Goal: Information Seeking & Learning: Learn about a topic

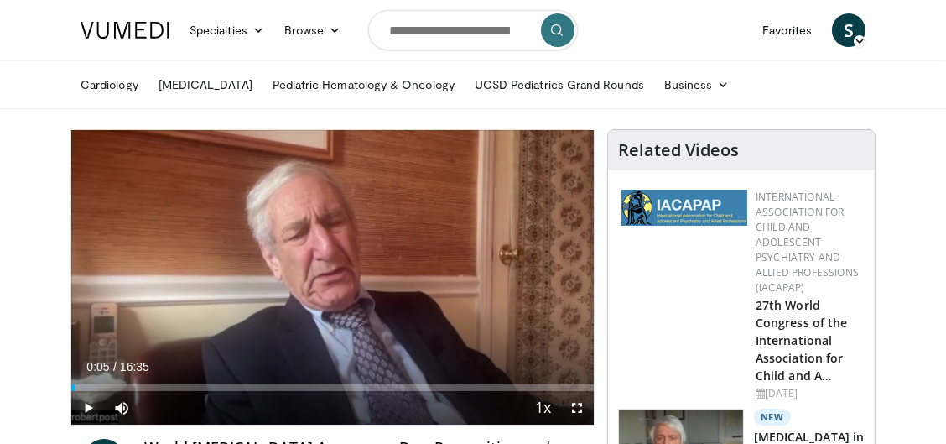
click at [88, 405] on span "Video Player" at bounding box center [88, 408] width 34 height 34
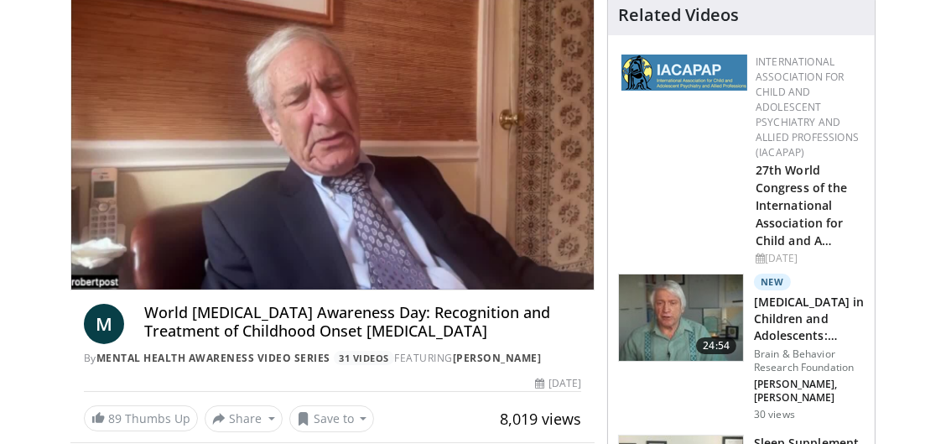
scroll to position [135, 0]
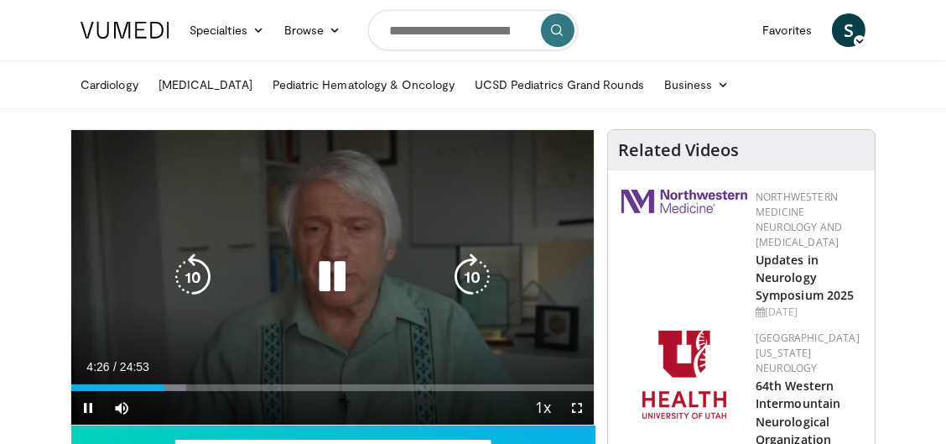
click at [331, 279] on icon "Video Player" at bounding box center [332, 276] width 47 height 47
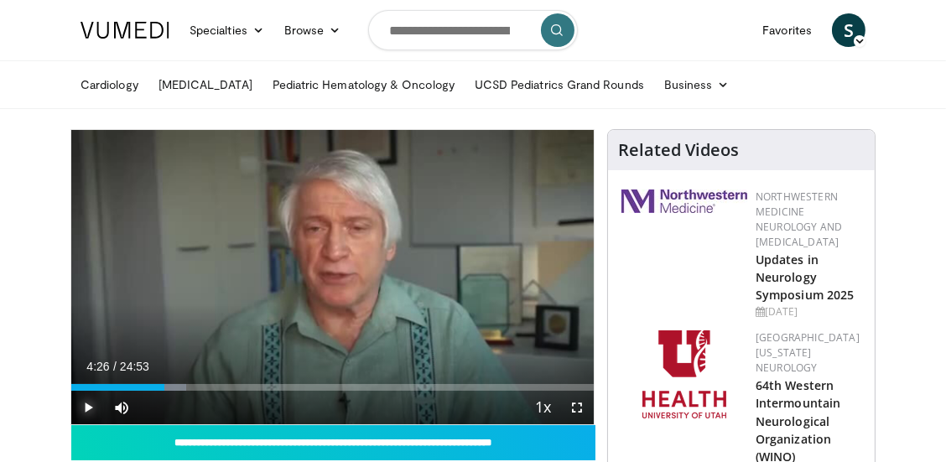
click at [88, 405] on span "Video Player" at bounding box center [88, 408] width 34 height 34
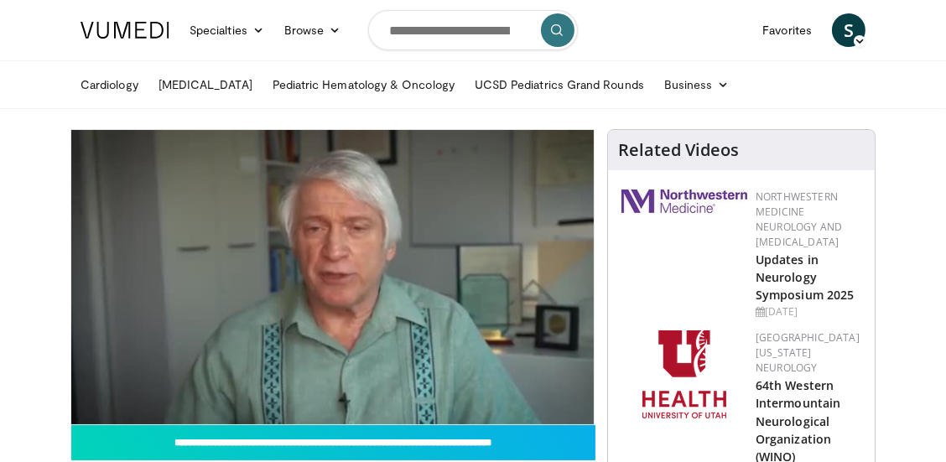
click at [444, 343] on div "10 seconds Tap to unmute" at bounding box center [332, 277] width 522 height 294
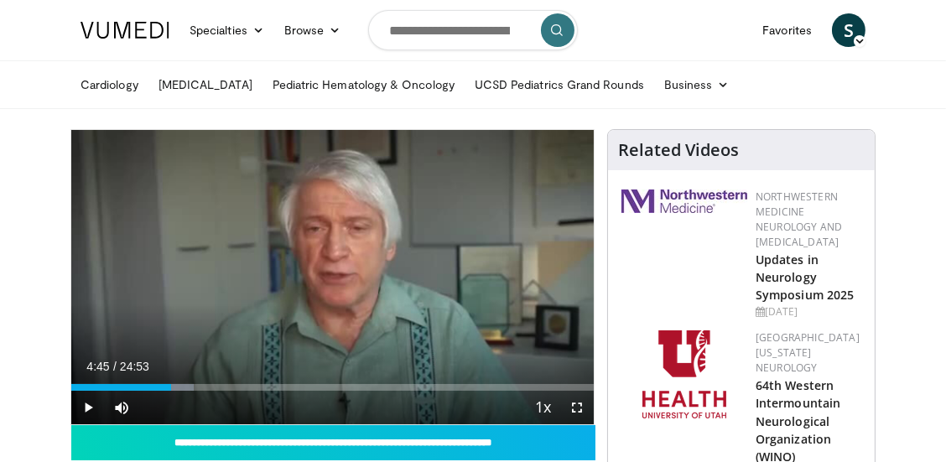
click at [319, 283] on icon "Video Player" at bounding box center [332, 276] width 47 height 47
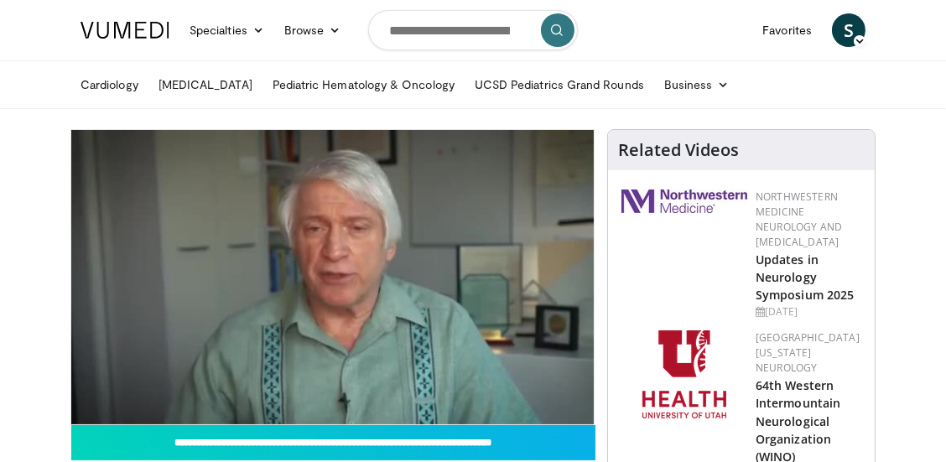
click at [162, 319] on div "10 seconds Tap to unmute" at bounding box center [332, 277] width 522 height 294
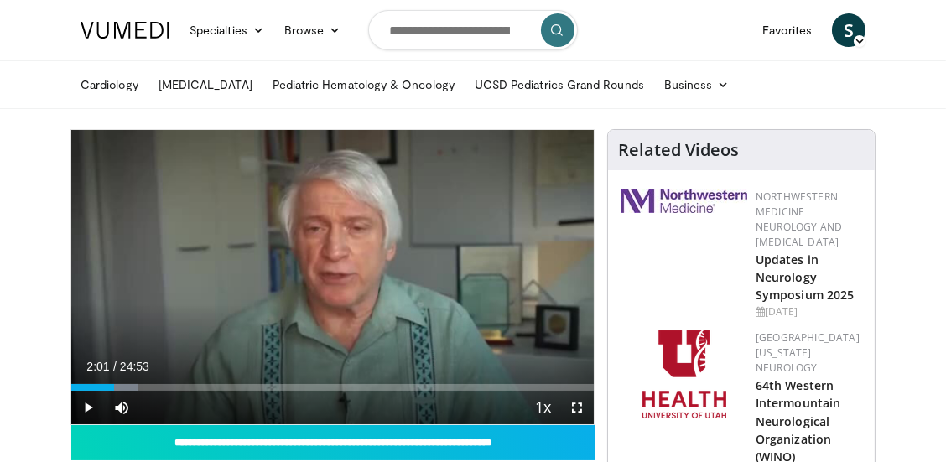
click at [231, 284] on div "Video Player" at bounding box center [333, 277] width 314 height 34
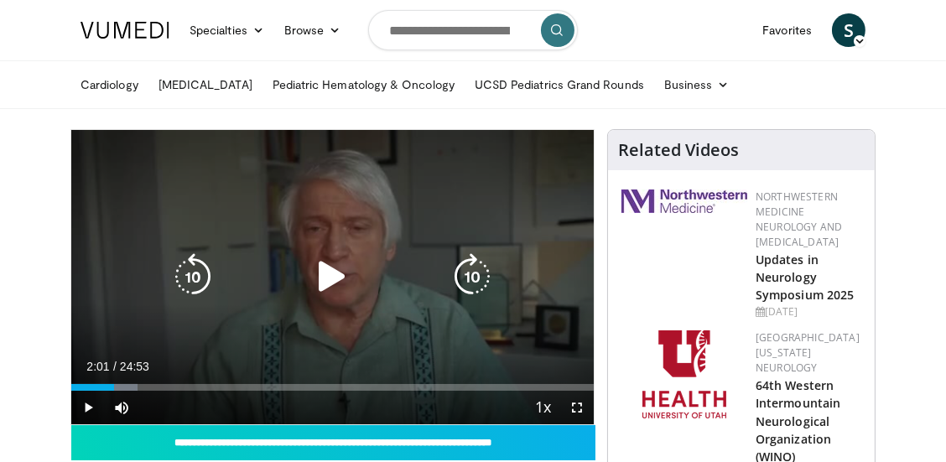
click at [330, 283] on icon "Video Player" at bounding box center [332, 276] width 47 height 47
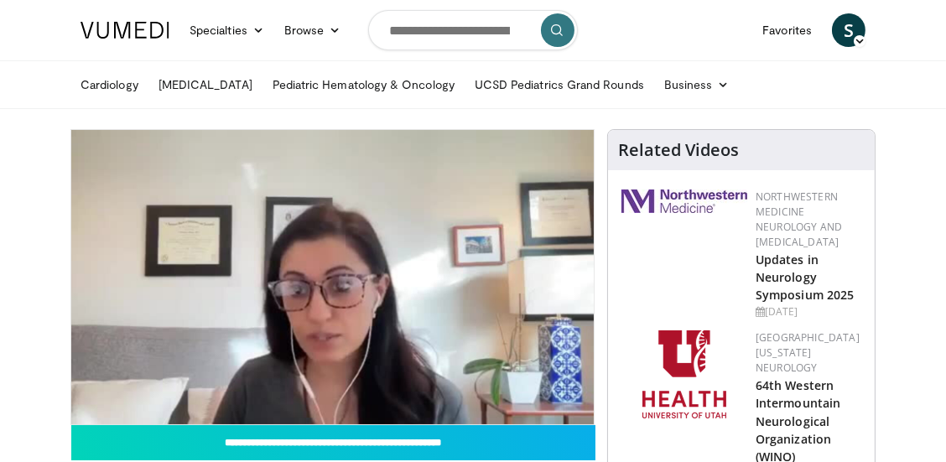
click at [854, 376] on h2 "64th Western Intermountain Neurological Organization (WINO) Conferen…" at bounding box center [808, 429] width 106 height 106
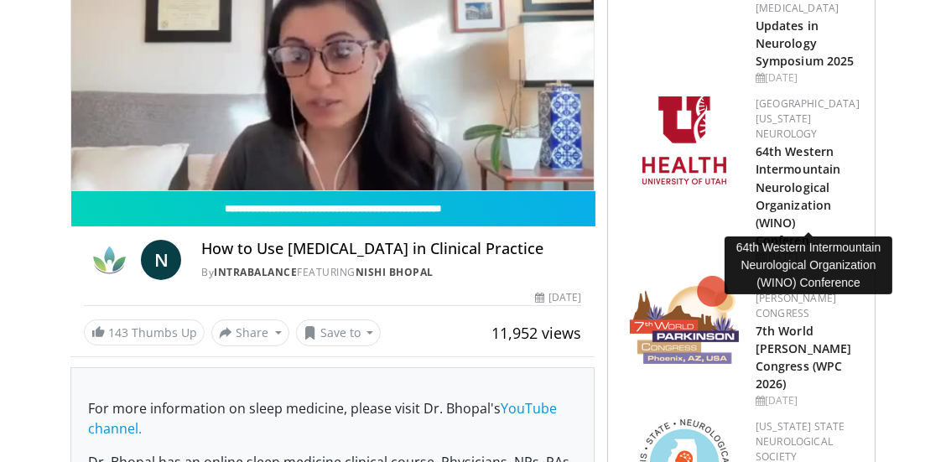
scroll to position [237, 0]
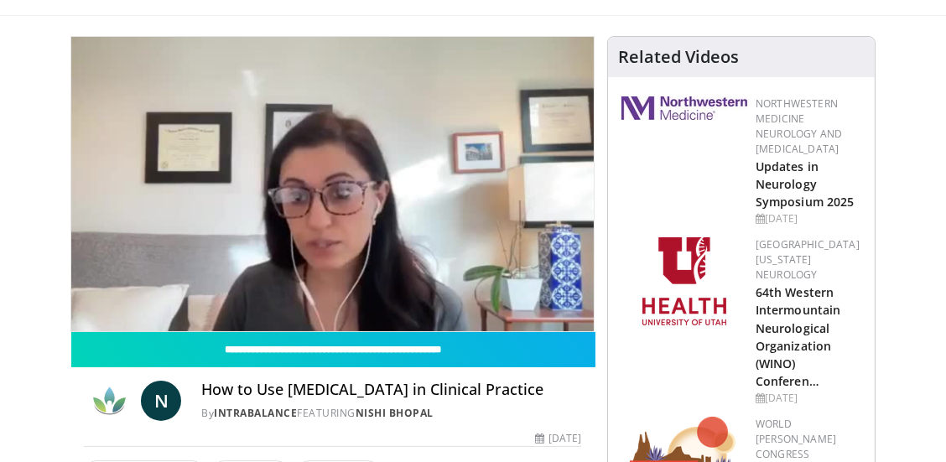
scroll to position [91, 0]
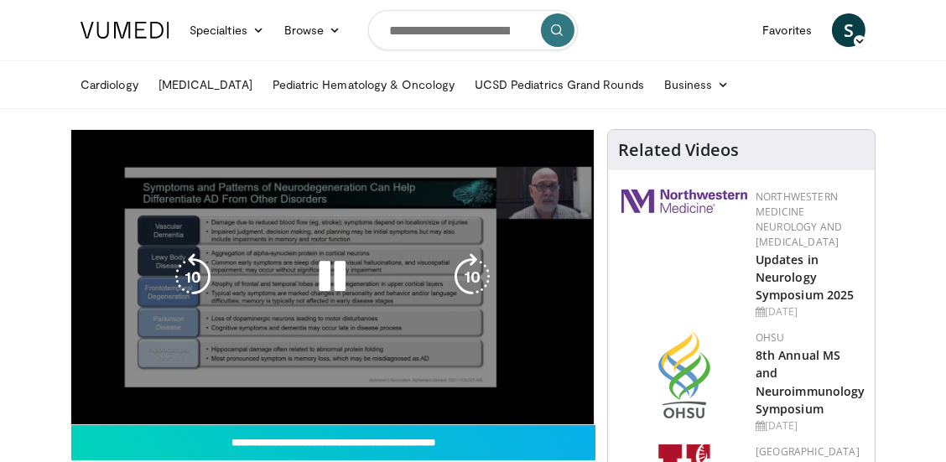
click at [340, 276] on icon "Video Player" at bounding box center [332, 276] width 47 height 47
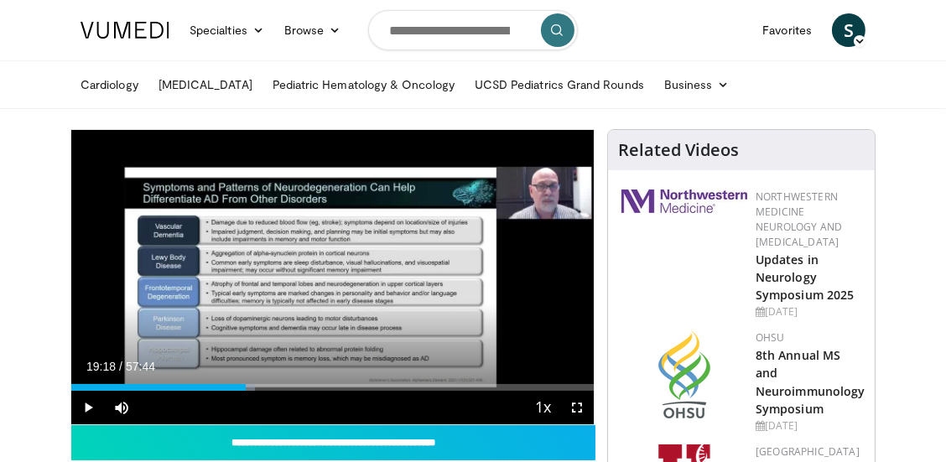
click at [760, 276] on link "Updates in Neurology Symposium 2025" at bounding box center [804, 277] width 98 height 51
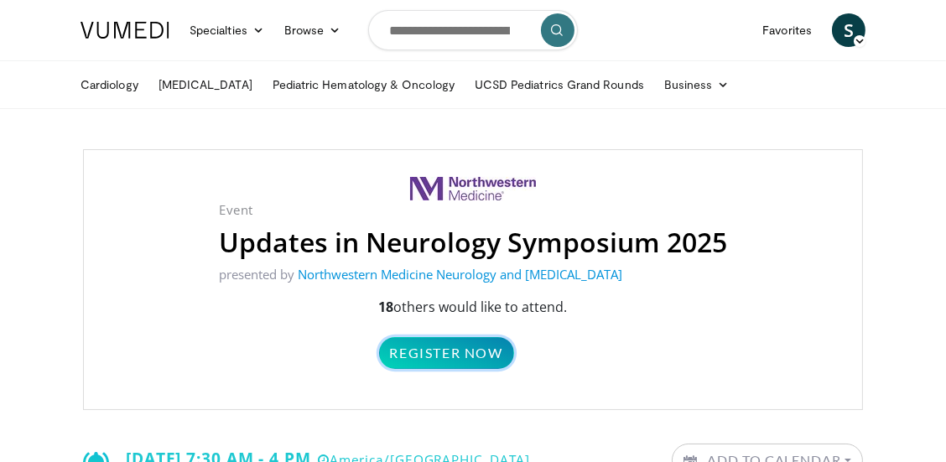
click at [484, 357] on link "Register Now" at bounding box center [446, 353] width 135 height 32
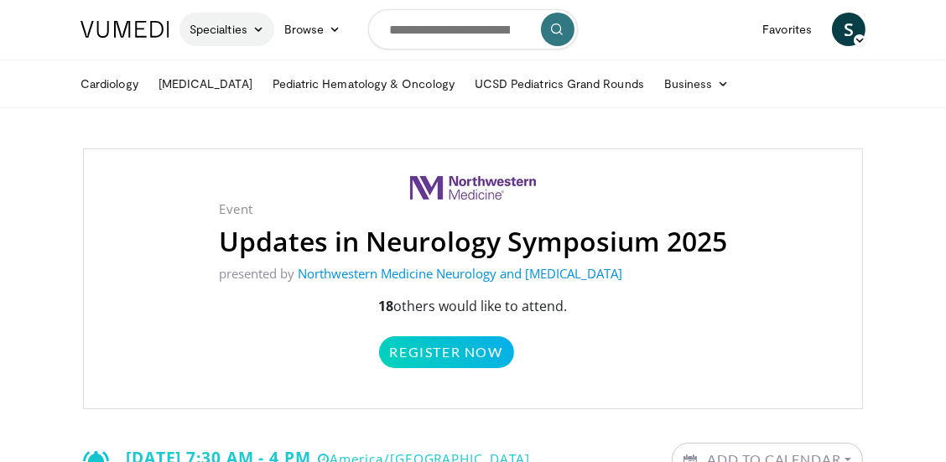
click at [256, 39] on link "Specialties" at bounding box center [226, 30] width 95 height 34
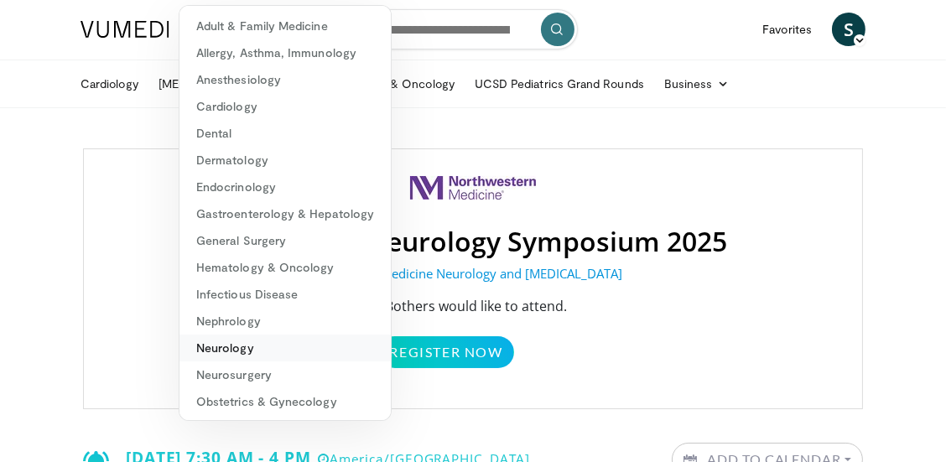
click at [252, 354] on link "Neurology" at bounding box center [284, 348] width 211 height 27
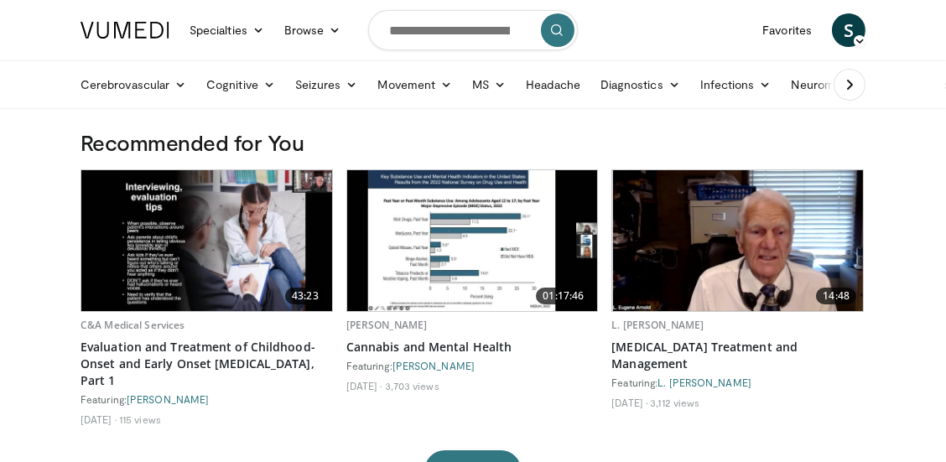
click at [709, 297] on img at bounding box center [738, 240] width 250 height 141
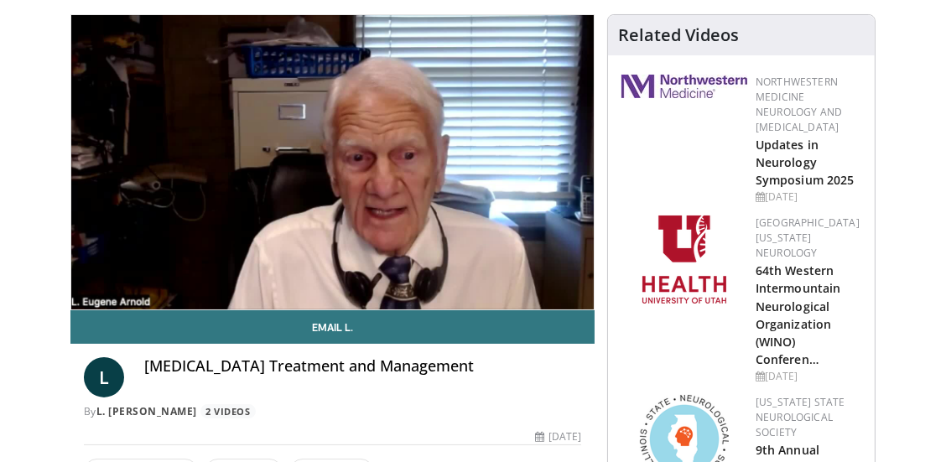
scroll to position [122, 0]
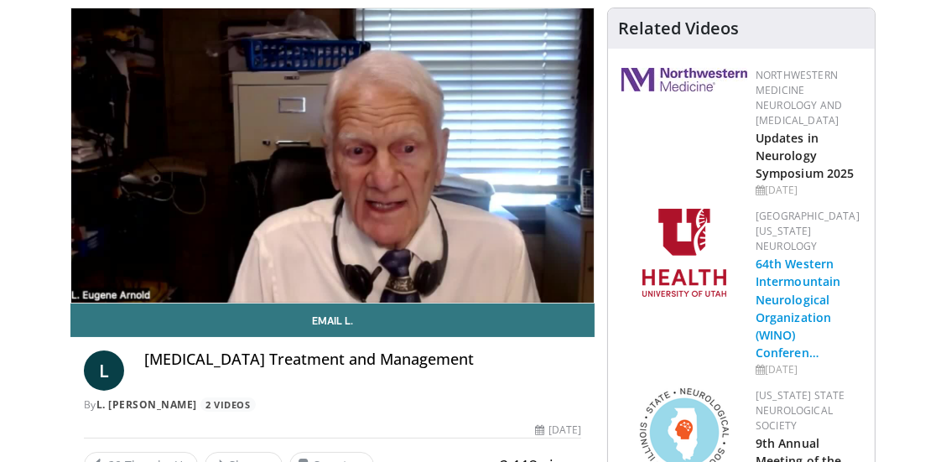
click at [788, 302] on link "64th Western Intermountain Neurological Organization (WINO) Conferen…" at bounding box center [797, 308] width 85 height 105
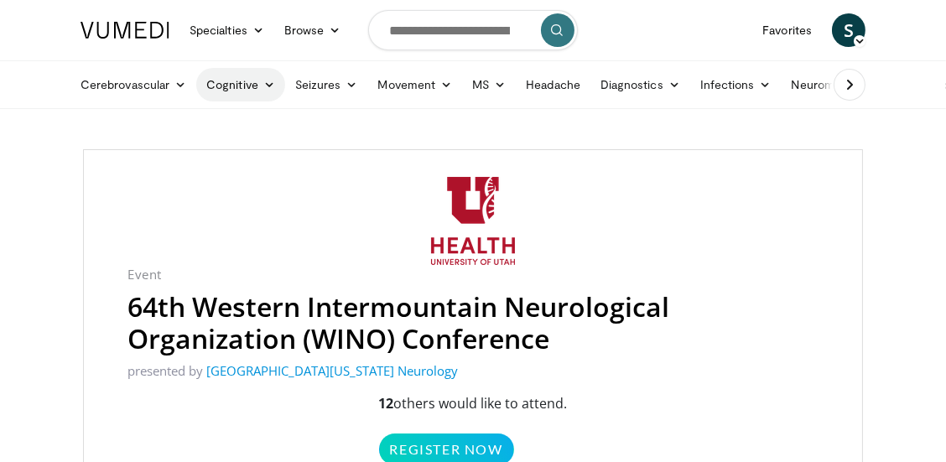
click at [247, 99] on link "Cognitive" at bounding box center [240, 85] width 89 height 34
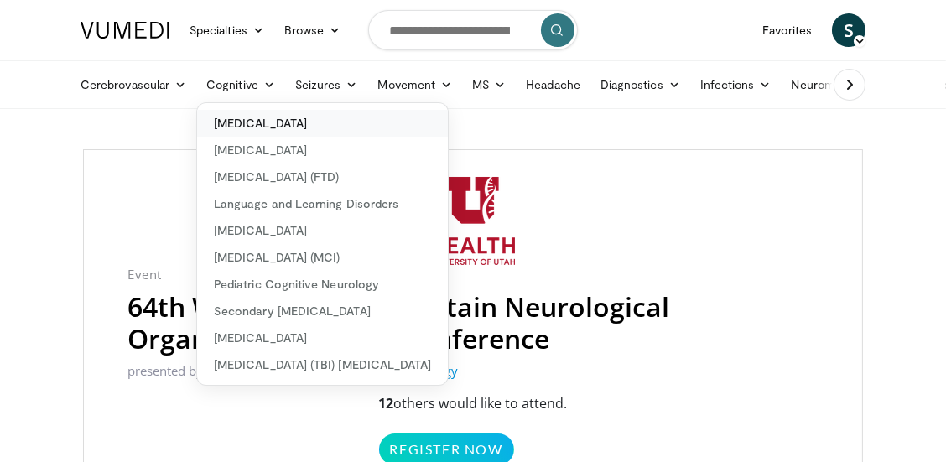
click at [299, 127] on link "Alzheimer's Disease" at bounding box center [322, 123] width 251 height 27
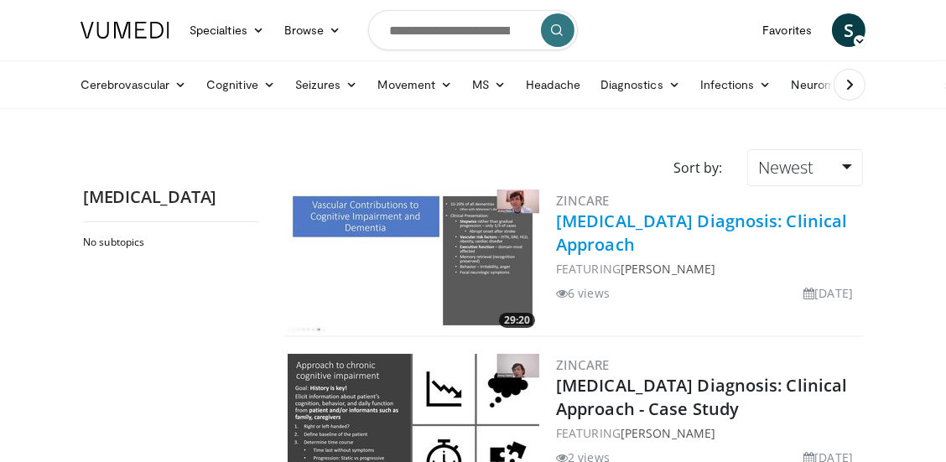
click at [712, 228] on link "[MEDICAL_DATA] Diagnosis: Clinical Approach" at bounding box center [701, 233] width 291 height 46
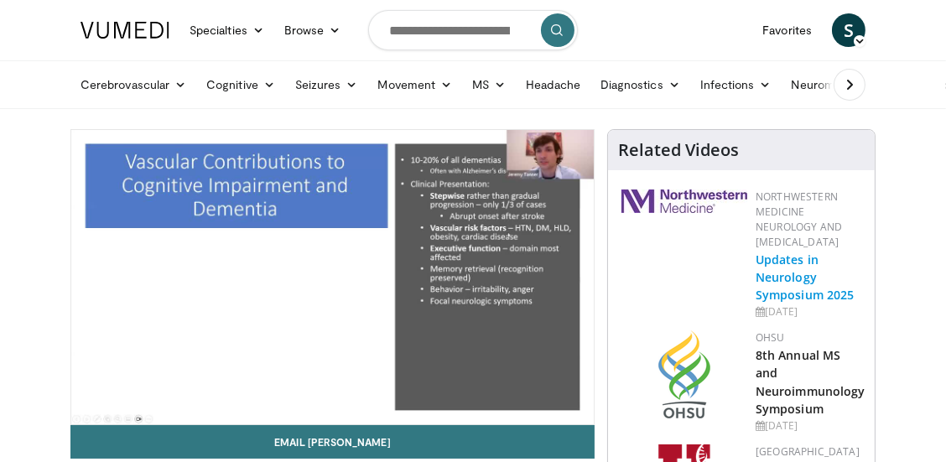
click at [792, 281] on link "Updates in Neurology Symposium 2025" at bounding box center [804, 277] width 98 height 51
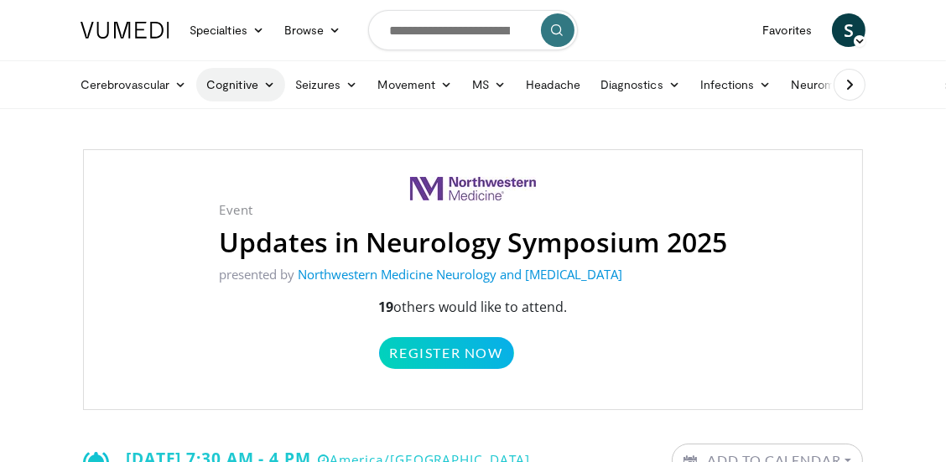
click at [216, 90] on link "Cognitive" at bounding box center [240, 85] width 89 height 34
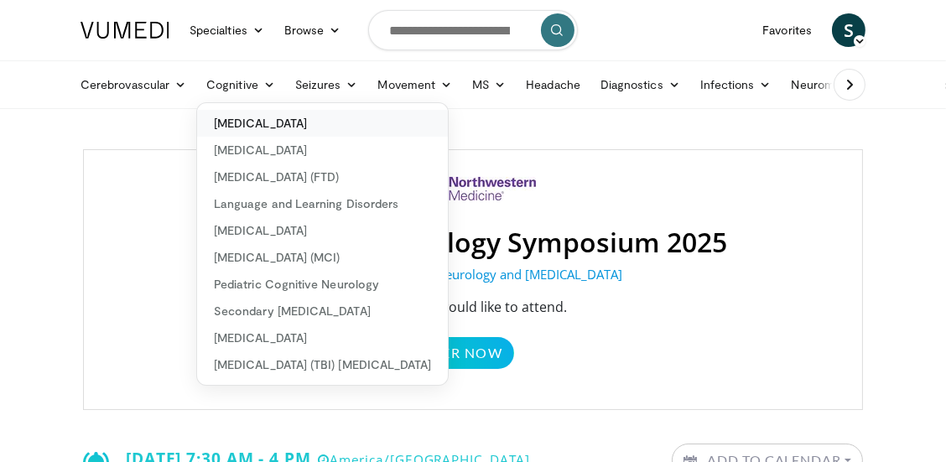
click at [227, 129] on link "[MEDICAL_DATA]" at bounding box center [322, 123] width 251 height 27
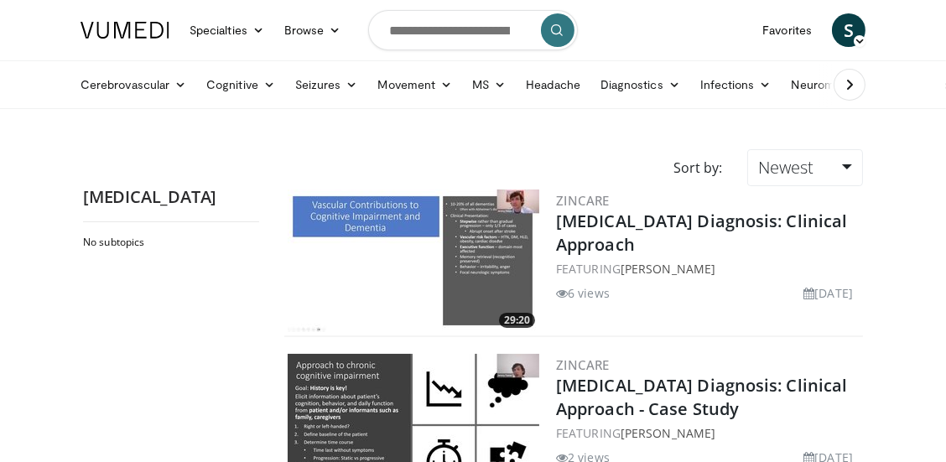
click at [590, 299] on li "6 views" at bounding box center [583, 293] width 54 height 18
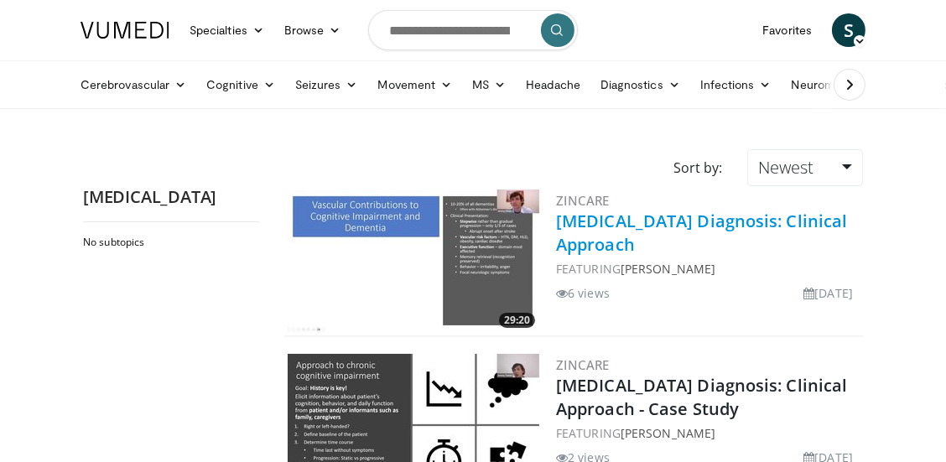
click at [615, 240] on link "[MEDICAL_DATA] Diagnosis: Clinical Approach" at bounding box center [701, 233] width 291 height 46
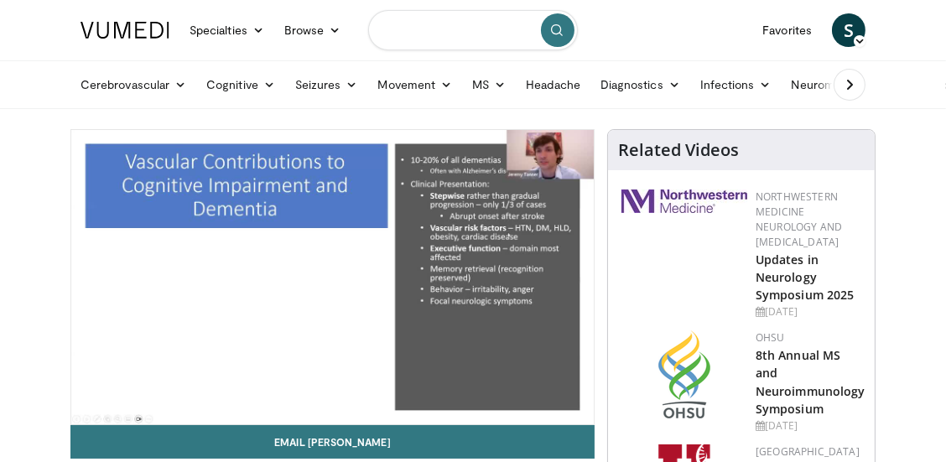
click at [480, 38] on input "Search topics, interventions" at bounding box center [473, 30] width 210 height 40
click at [849, 96] on button at bounding box center [849, 85] width 32 height 32
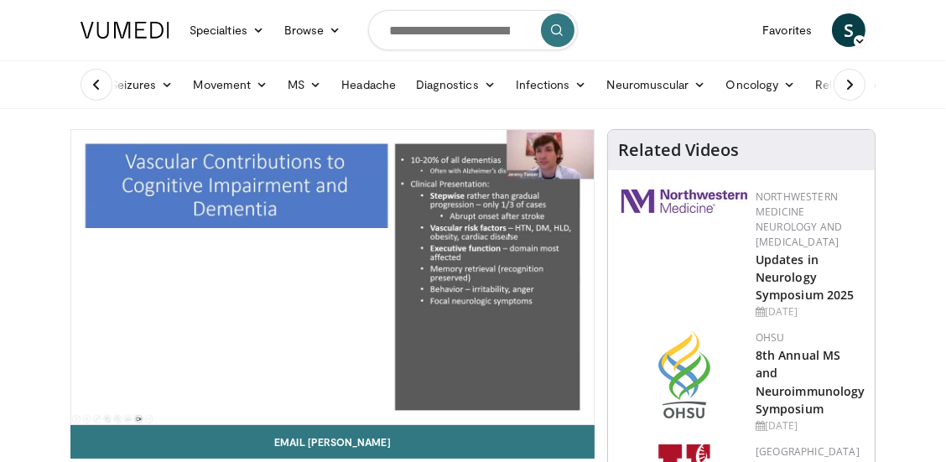
click at [852, 94] on button at bounding box center [849, 85] width 32 height 32
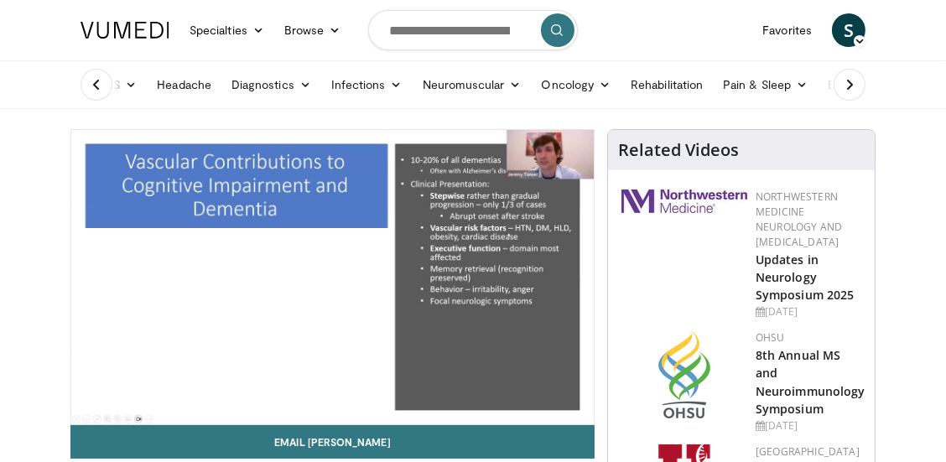
click at [843, 94] on button at bounding box center [849, 85] width 32 height 32
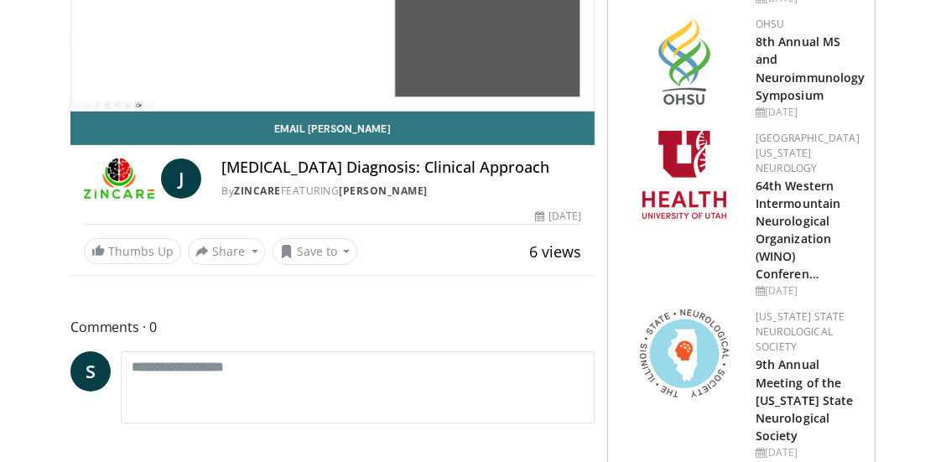
scroll to position [311, 0]
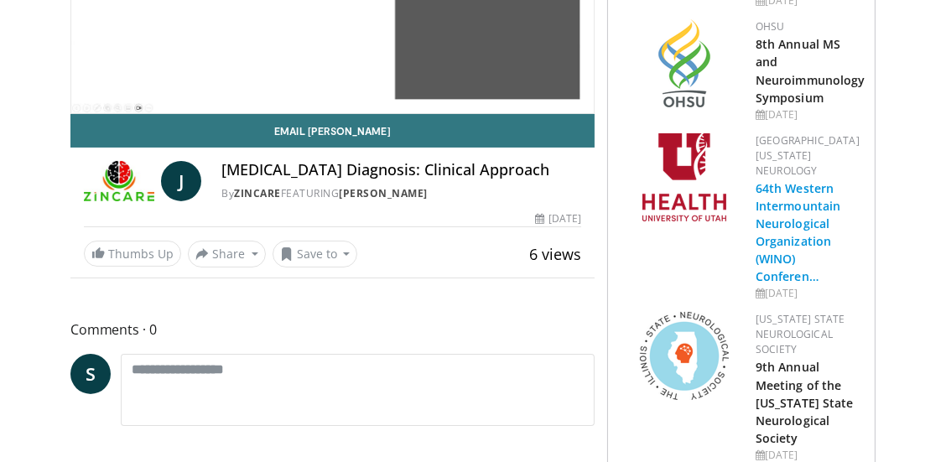
click at [783, 213] on link "64th Western Intermountain Neurological Organization (WINO) Conferen…" at bounding box center [797, 232] width 85 height 105
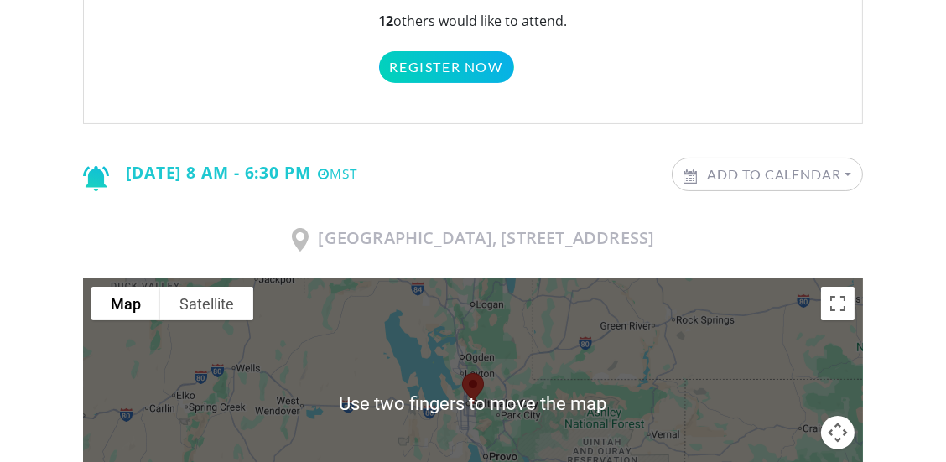
scroll to position [383, 0]
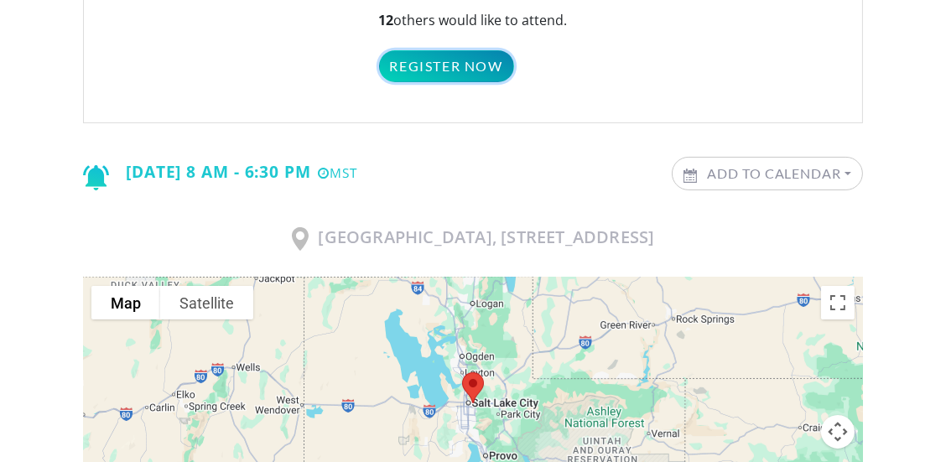
click at [468, 63] on link "Register Now" at bounding box center [446, 66] width 135 height 32
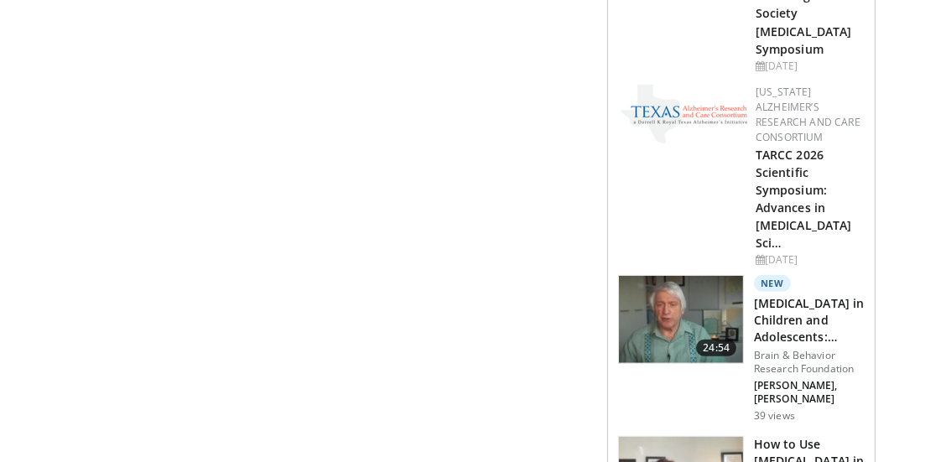
scroll to position [993, 0]
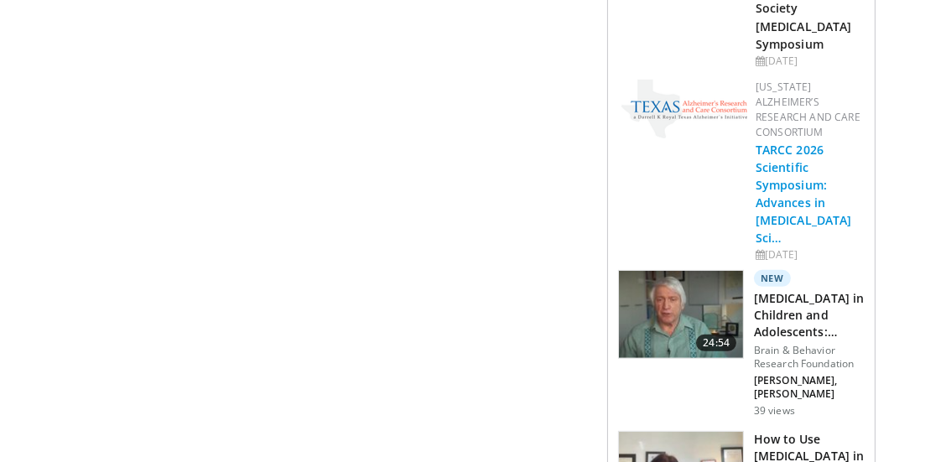
click at [793, 159] on link "TARCC 2026 Scientific Symposium: Advances in [MEDICAL_DATA] Sci…" at bounding box center [803, 194] width 96 height 105
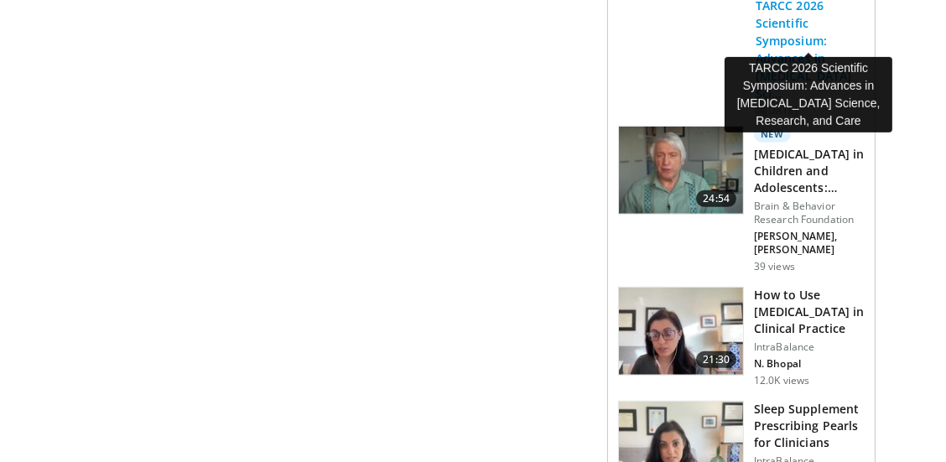
scroll to position [1116, 0]
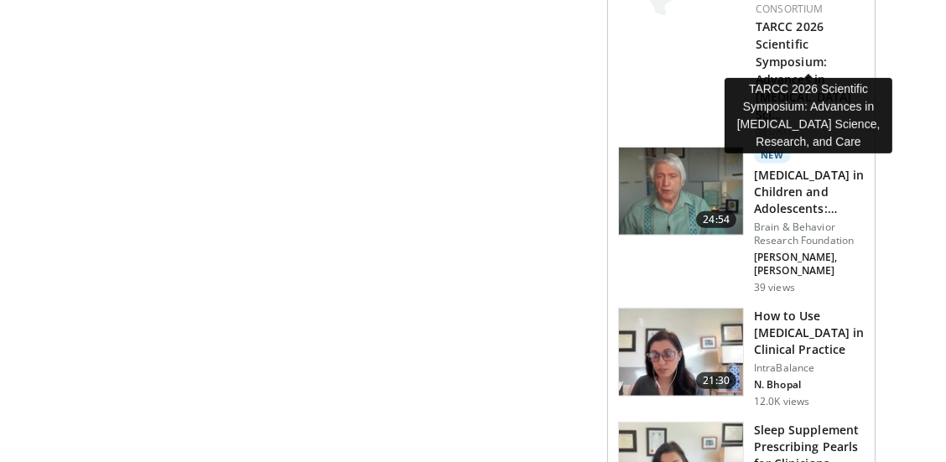
click at [696, 152] on img at bounding box center [681, 191] width 124 height 87
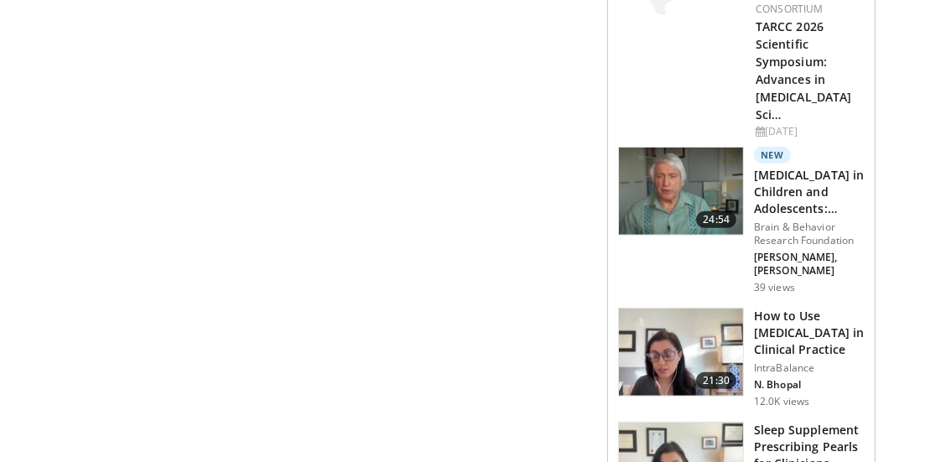
click at [698, 211] on span "24:54" at bounding box center [716, 219] width 40 height 17
click at [799, 167] on h3 "ADHD in Children and Adolescents: Diagnosis, Treatment, and Common M…" at bounding box center [809, 192] width 111 height 50
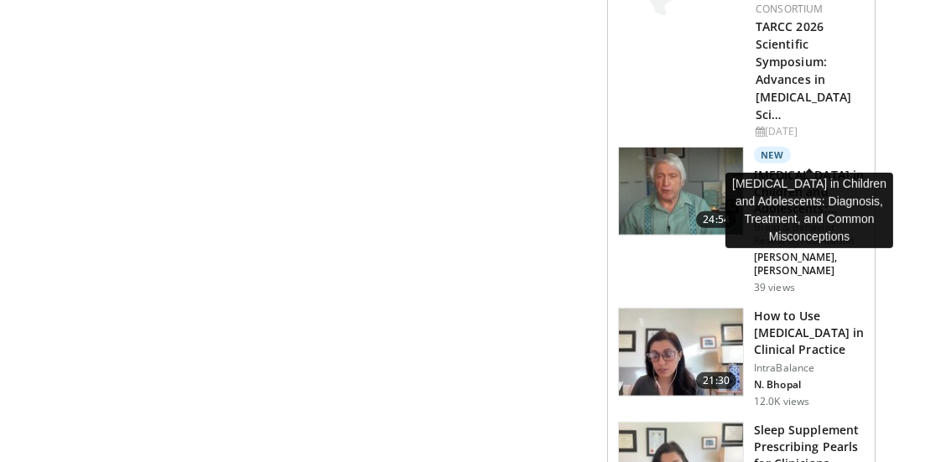
click at [807, 167] on h3 "ADHD in Children and Adolescents: Diagnosis, Treatment, and Common M…" at bounding box center [809, 192] width 111 height 50
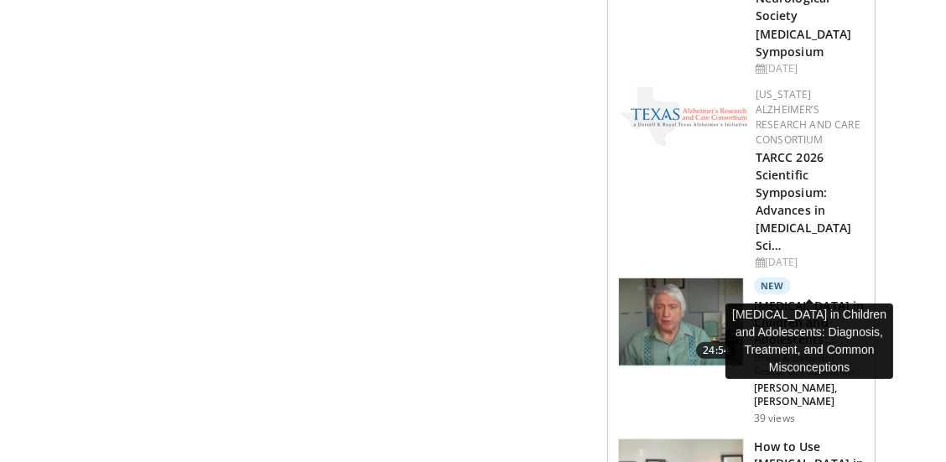
scroll to position [969, 0]
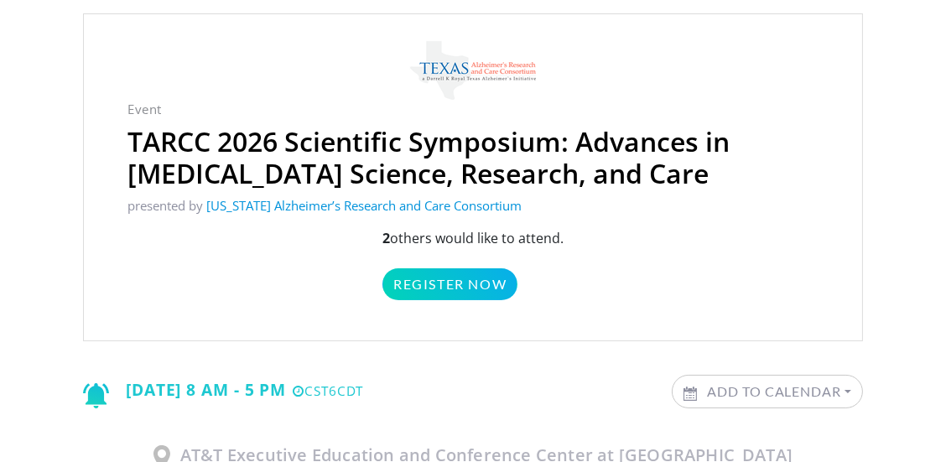
scroll to position [132, 0]
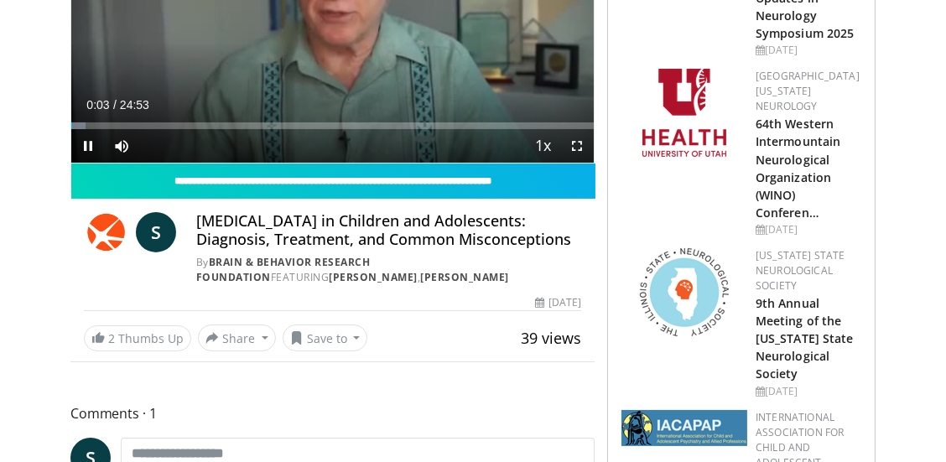
scroll to position [263, 0]
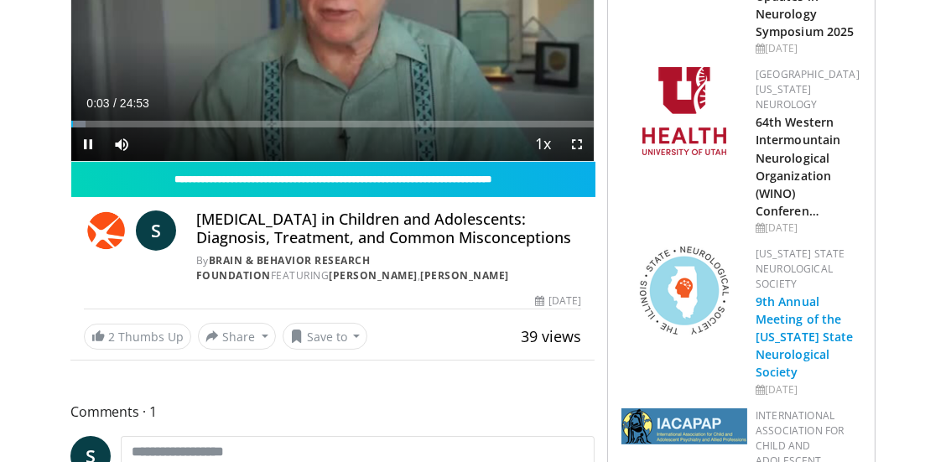
click at [827, 334] on link "9th Annual Meeting of the [US_STATE] State Neurological Society" at bounding box center [804, 336] width 98 height 86
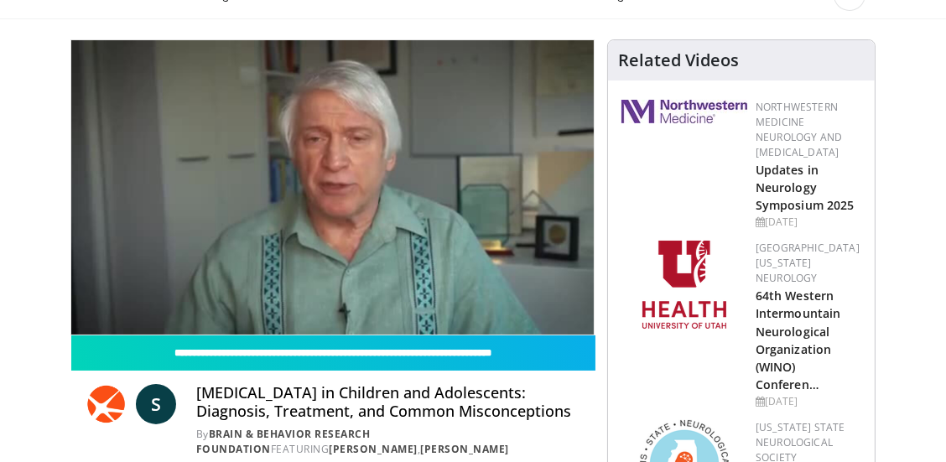
scroll to position [91, 0]
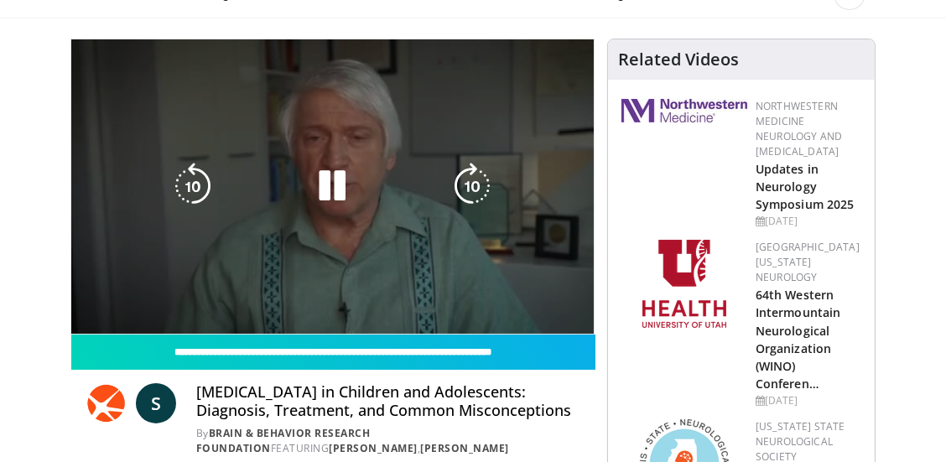
click at [392, 259] on div "10 seconds Tap to unmute" at bounding box center [332, 186] width 522 height 294
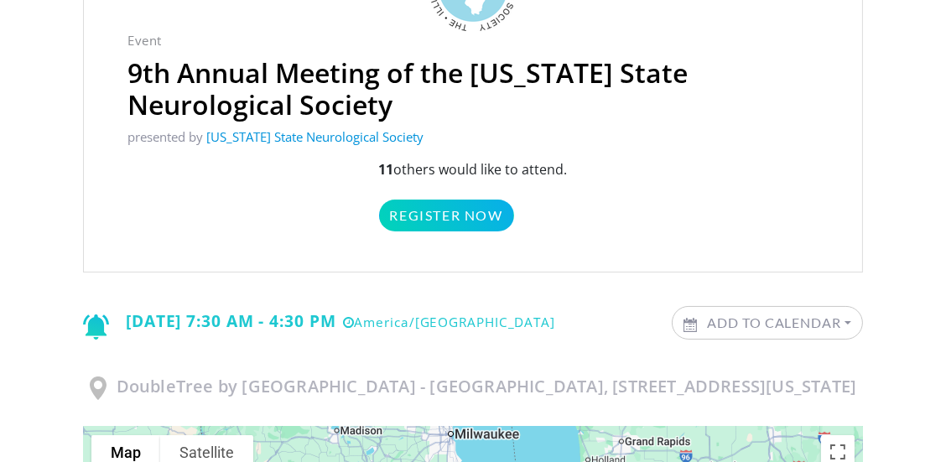
scroll to position [238, 0]
